Goal: Entertainment & Leisure: Consume media (video, audio)

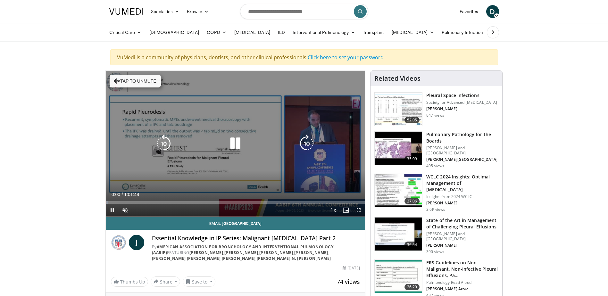
click at [193, 88] on div "10 seconds Tap to unmute" at bounding box center [236, 144] width 260 height 146
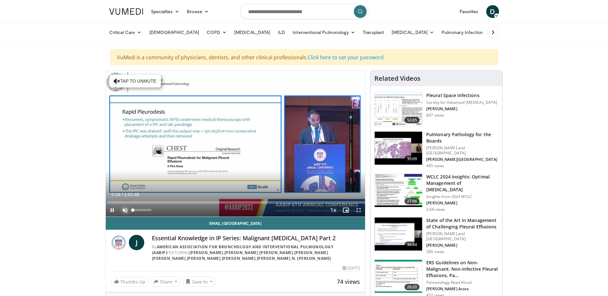
click at [124, 208] on span "Video Player" at bounding box center [125, 210] width 13 height 13
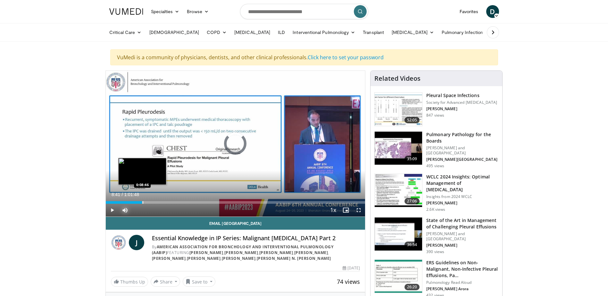
click at [143, 201] on div "Progress Bar" at bounding box center [143, 202] width 1 height 3
click at [131, 201] on div "Loaded : 15.88% 0:08:44 0:06:10" at bounding box center [236, 201] width 260 height 6
click at [123, 200] on div "Loaded : 0.00% 0:04:16 0:04:16" at bounding box center [236, 201] width 260 height 6
click at [161, 200] on div "Loaded : 0.00% 0:04:17 0:13:16" at bounding box center [236, 201] width 260 height 6
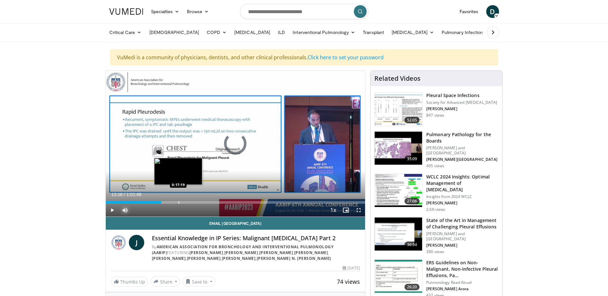
click at [178, 200] on div "Loaded : 21.84% 0:13:16 0:17:19" at bounding box center [236, 201] width 260 height 6
click at [198, 201] on div "Progress Bar" at bounding box center [198, 202] width 1 height 3
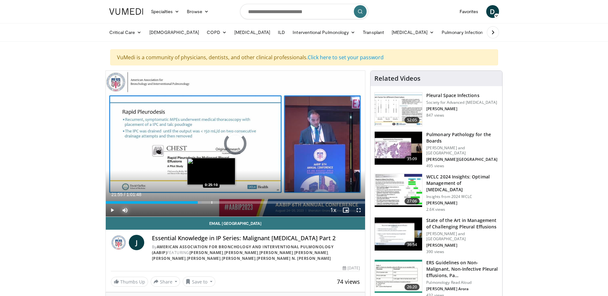
click at [212, 201] on div "Progress Bar" at bounding box center [212, 202] width 1 height 3
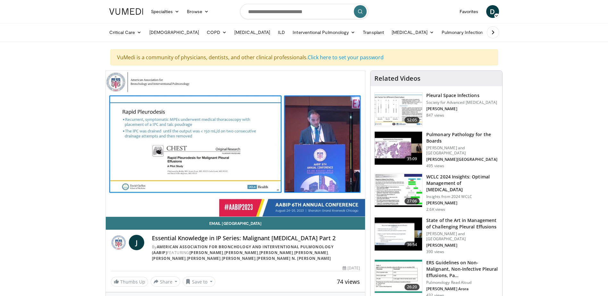
click at [237, 201] on div "10 seconds Tap to unmute" at bounding box center [236, 144] width 260 height 146
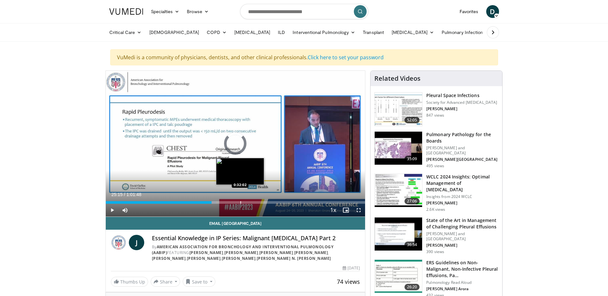
click at [240, 201] on div "Progress Bar" at bounding box center [240, 202] width 1 height 3
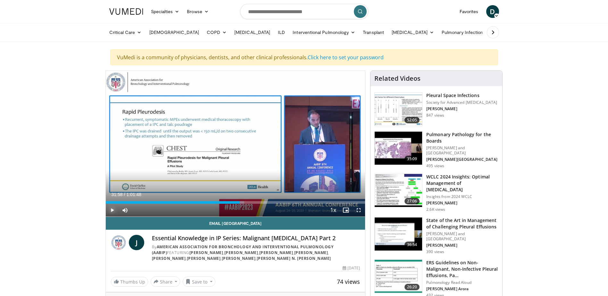
click at [114, 208] on span "Video Player" at bounding box center [112, 210] width 13 height 13
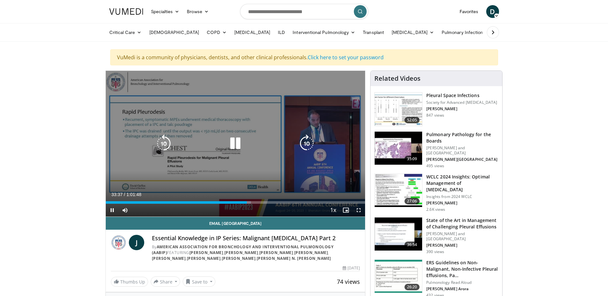
click at [236, 149] on icon "Video Player" at bounding box center [235, 144] width 18 height 18
